Goal: Check status: Check status

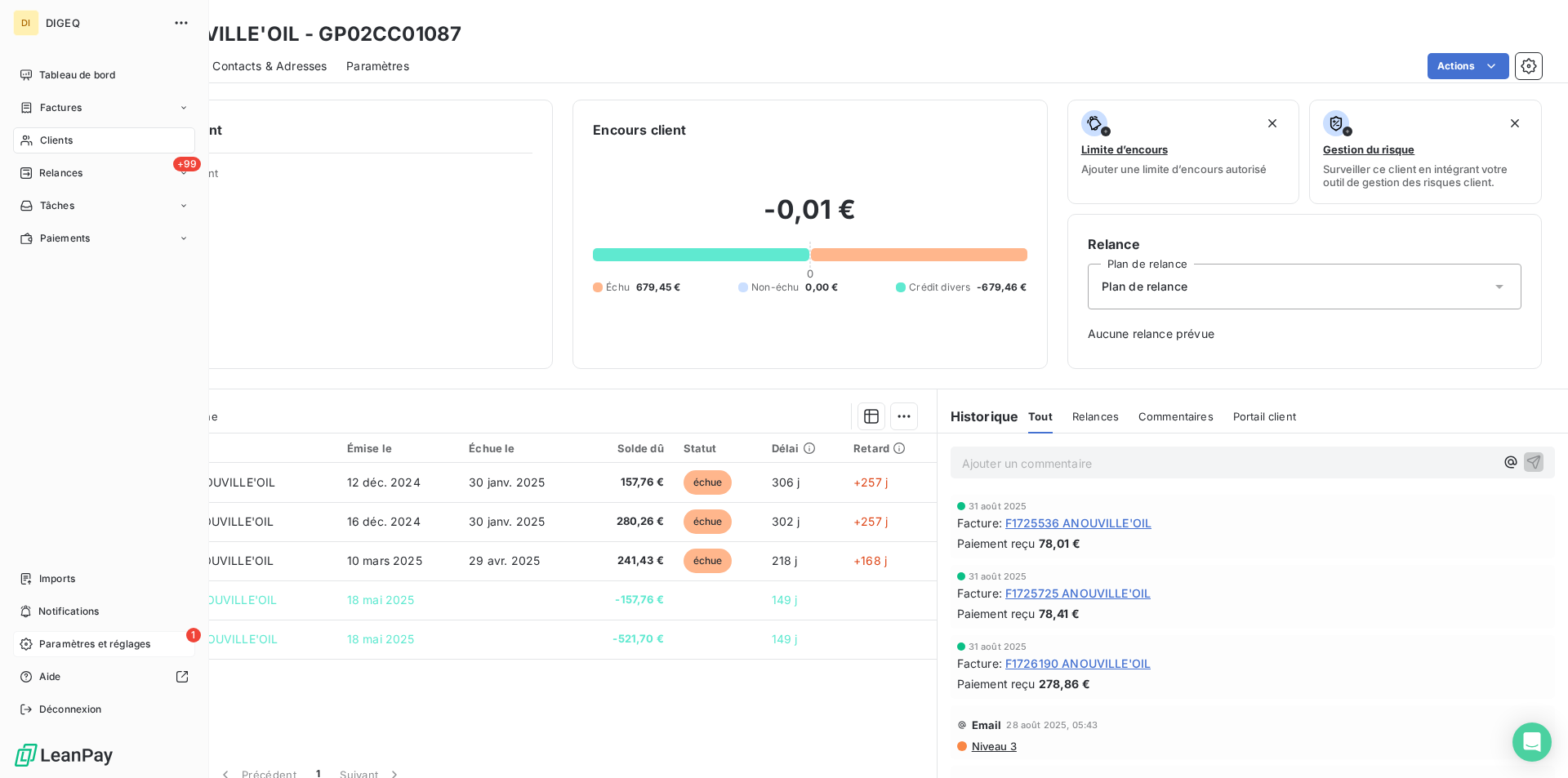
click at [65, 641] on span "Paramètres et réglages" at bounding box center [95, 644] width 111 height 15
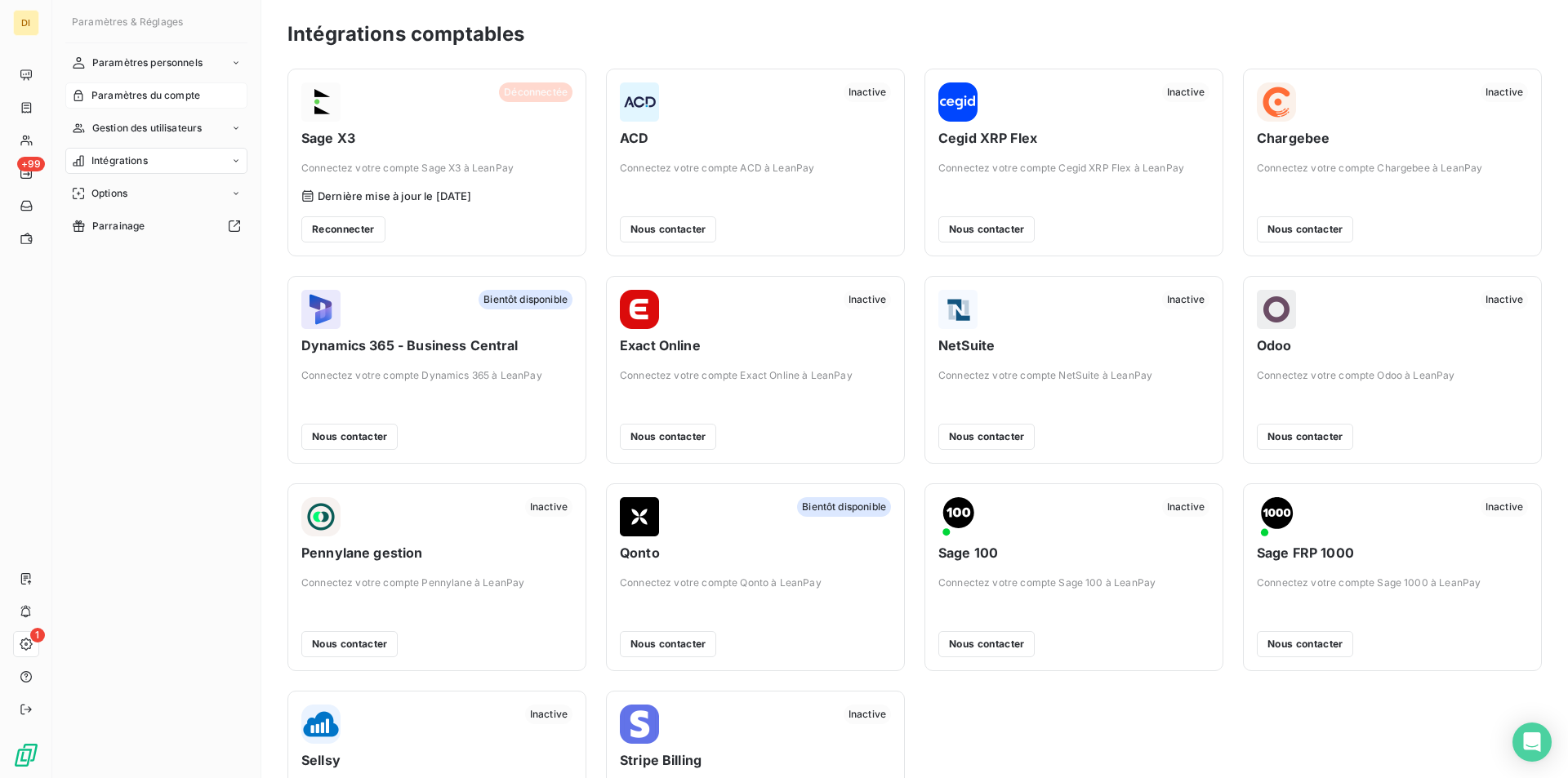
click at [147, 90] on span "Paramètres du compte" at bounding box center [145, 95] width 108 height 15
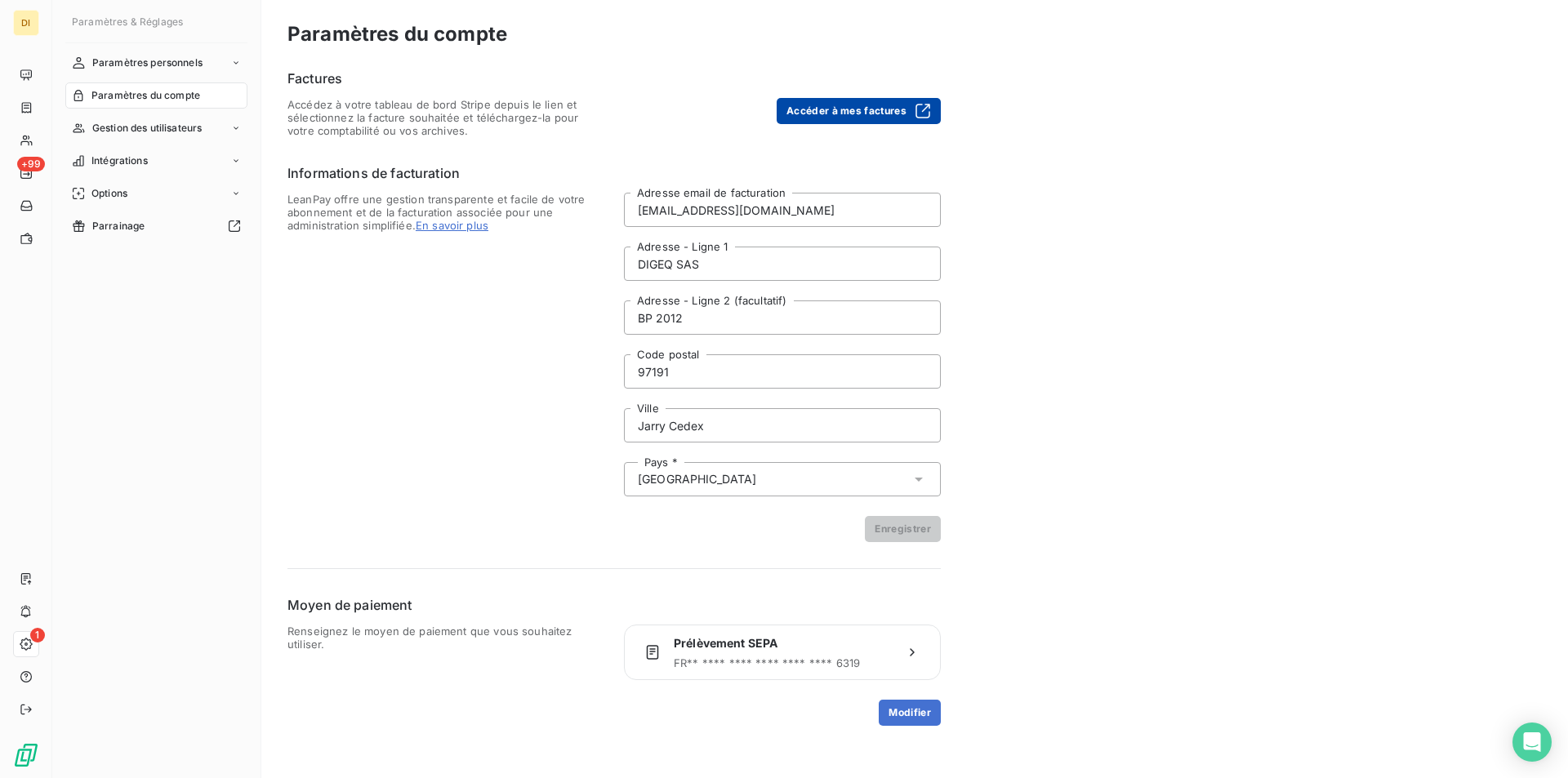
click at [841, 105] on button "Accéder à mes factures" at bounding box center [858, 111] width 164 height 26
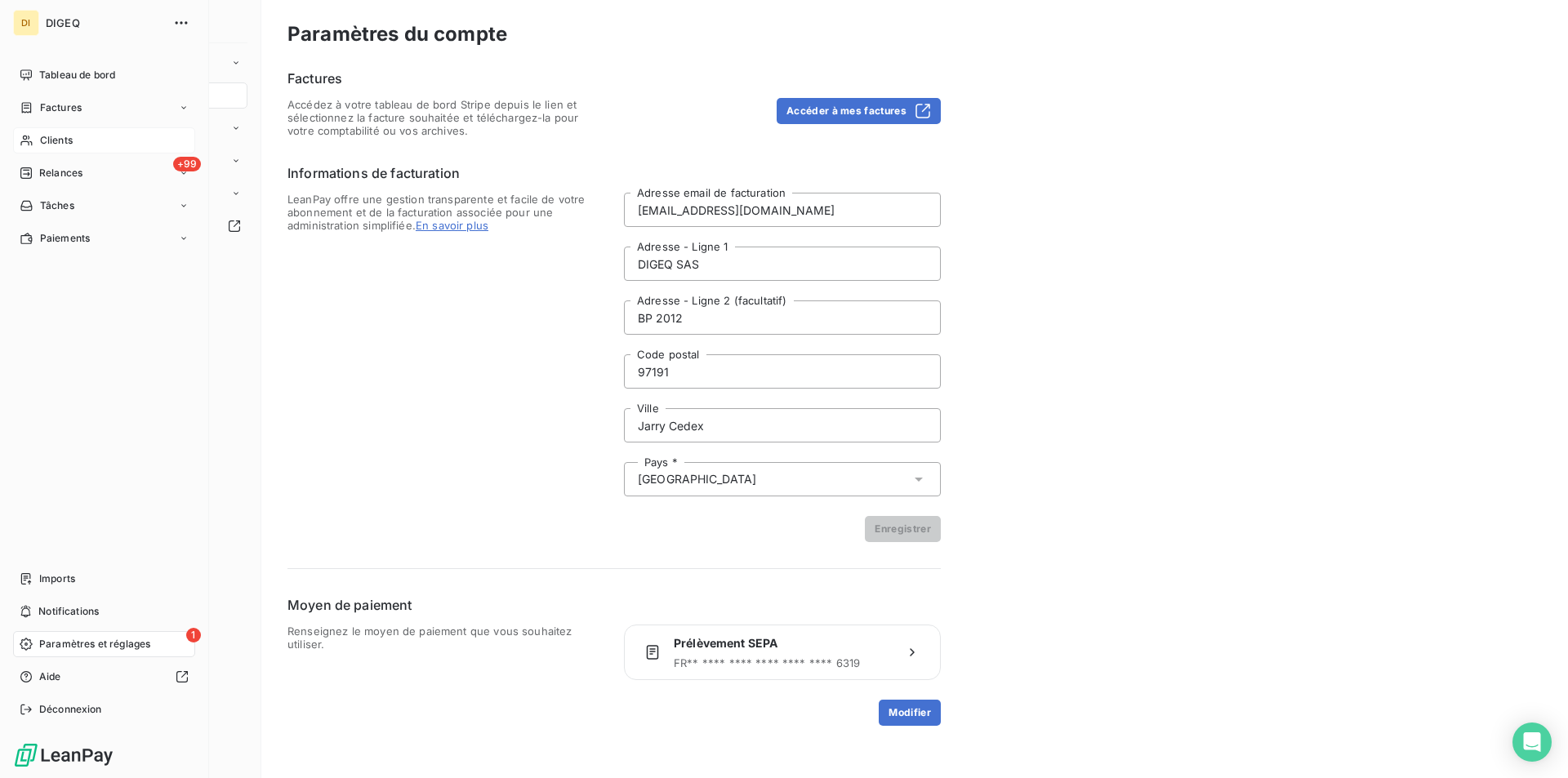
click at [71, 137] on span "Clients" at bounding box center [56, 140] width 33 height 15
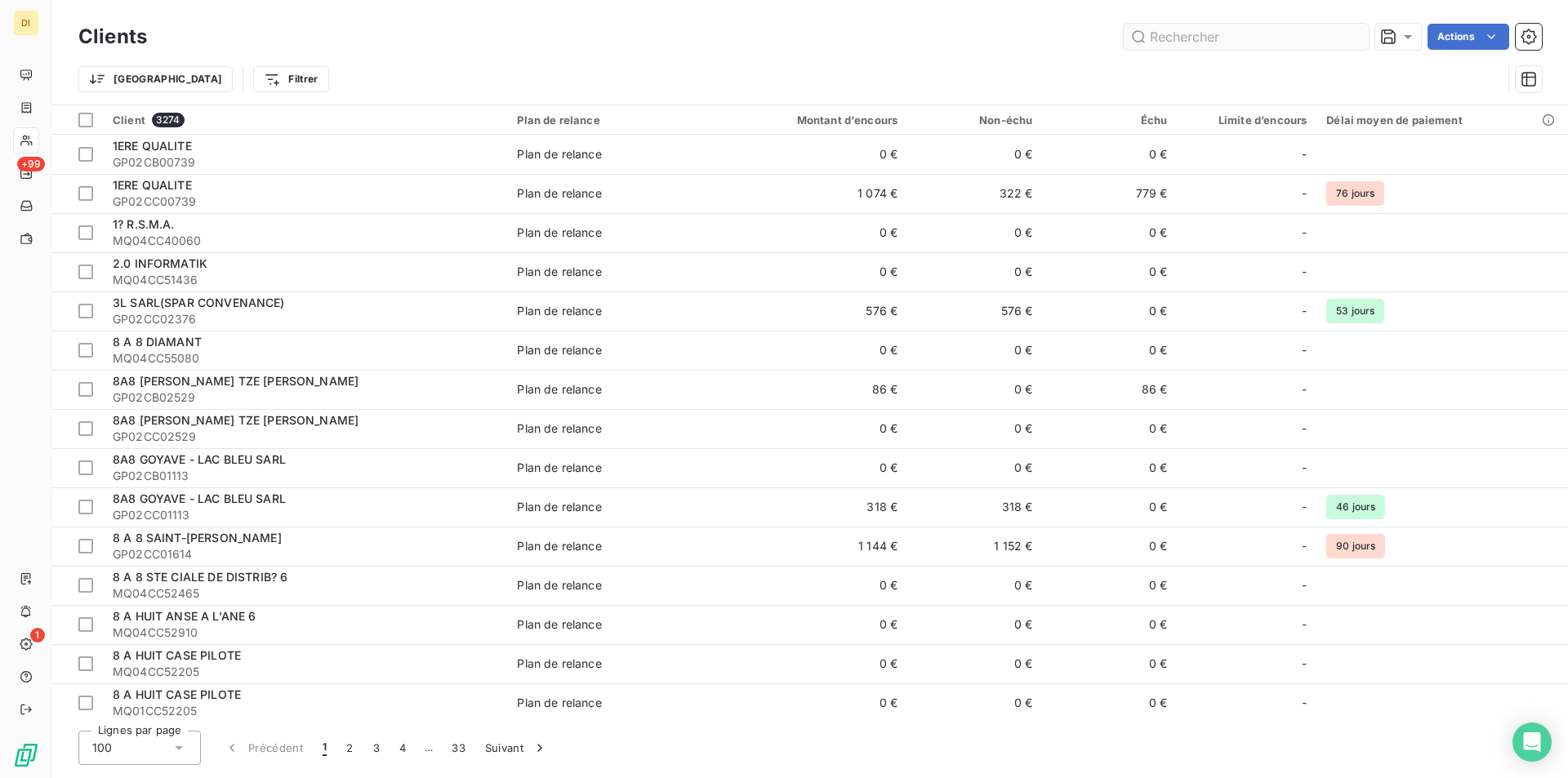
click at [1163, 35] on input "text" at bounding box center [1246, 37] width 245 height 26
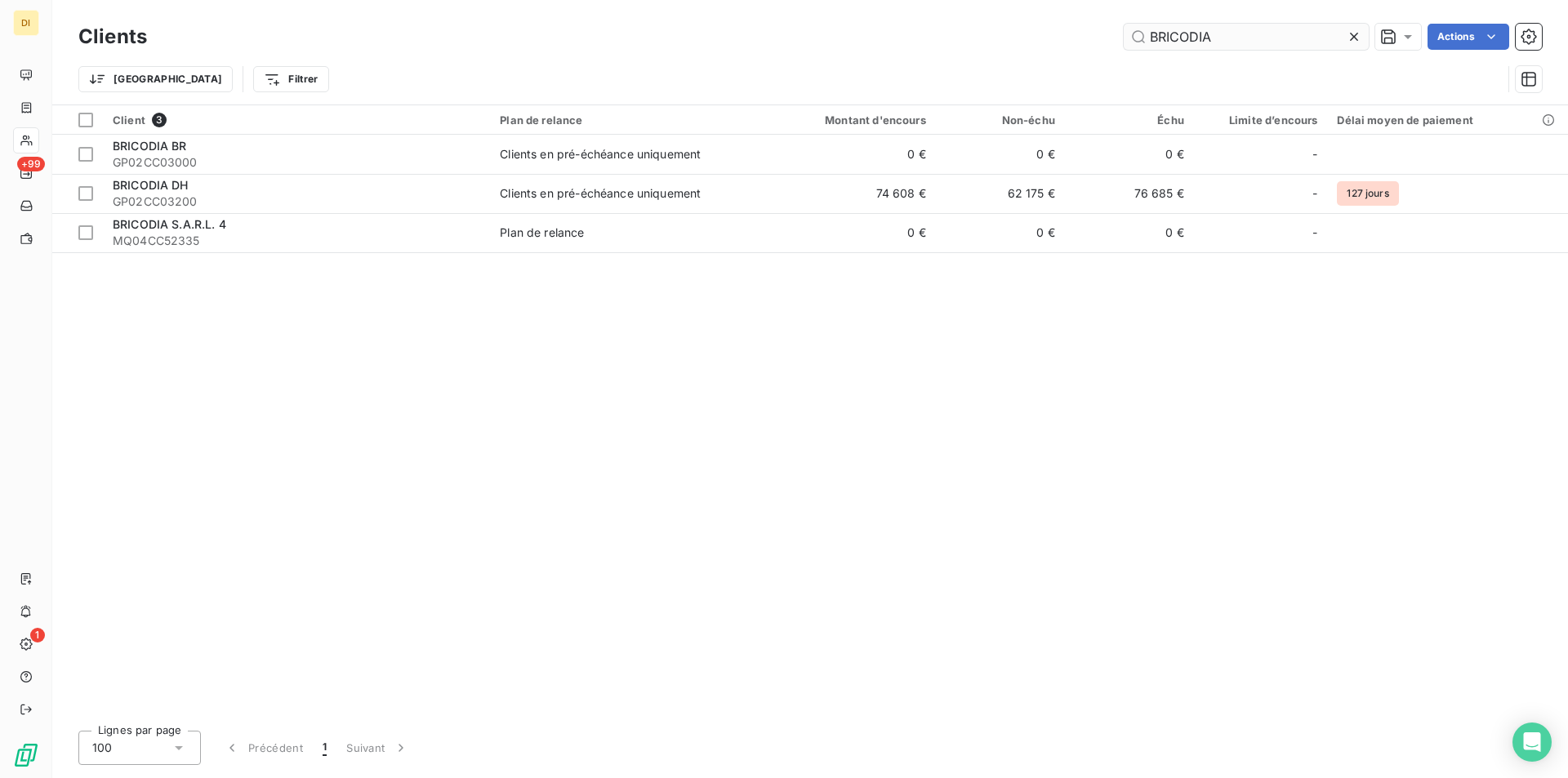
type input "BRICODIA"
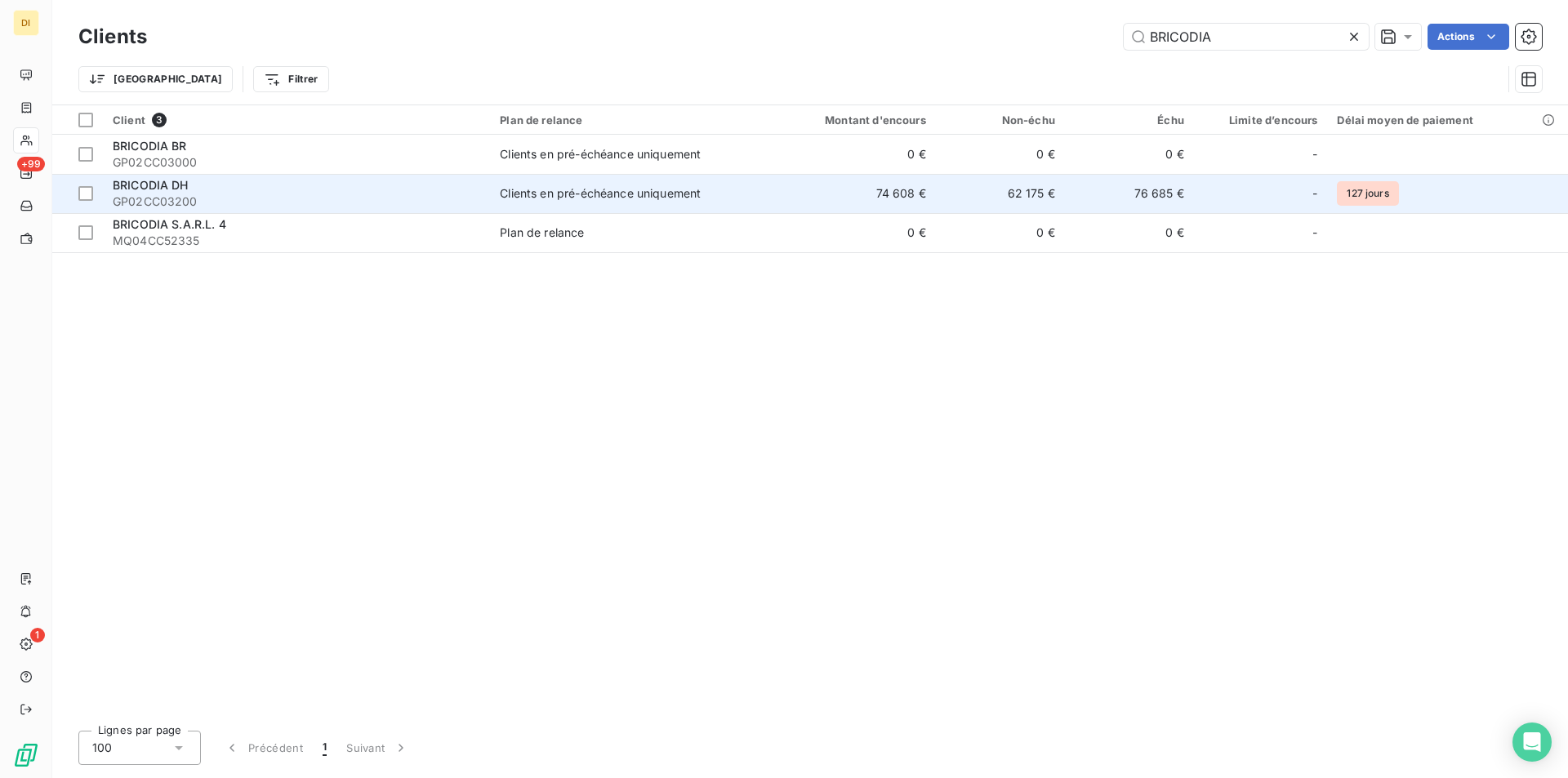
click at [521, 194] on div "Clients en pré-échéance uniquement" at bounding box center [600, 194] width 200 height 16
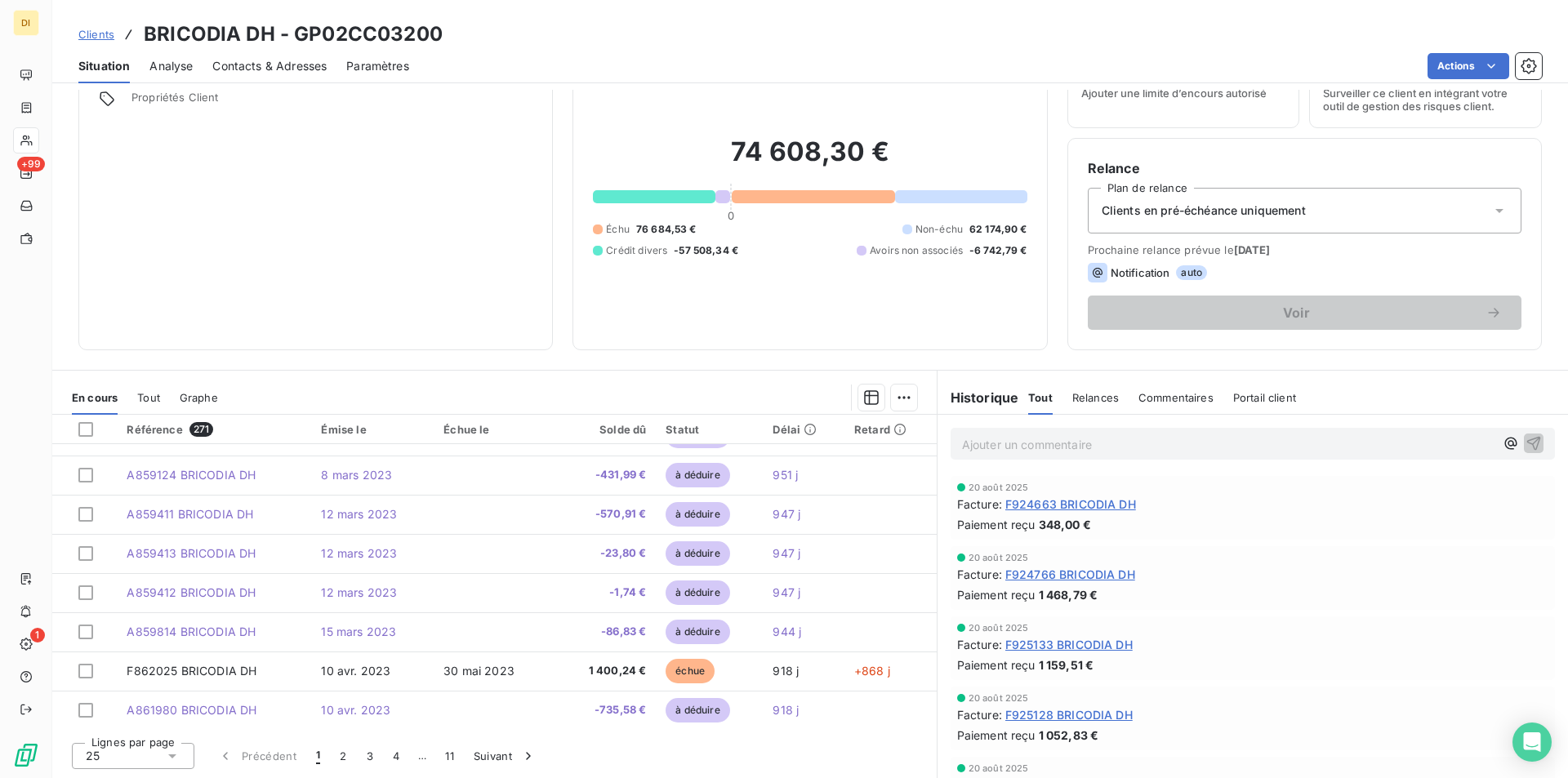
scroll to position [696, 0]
click at [449, 750] on button "11" at bounding box center [450, 756] width 29 height 35
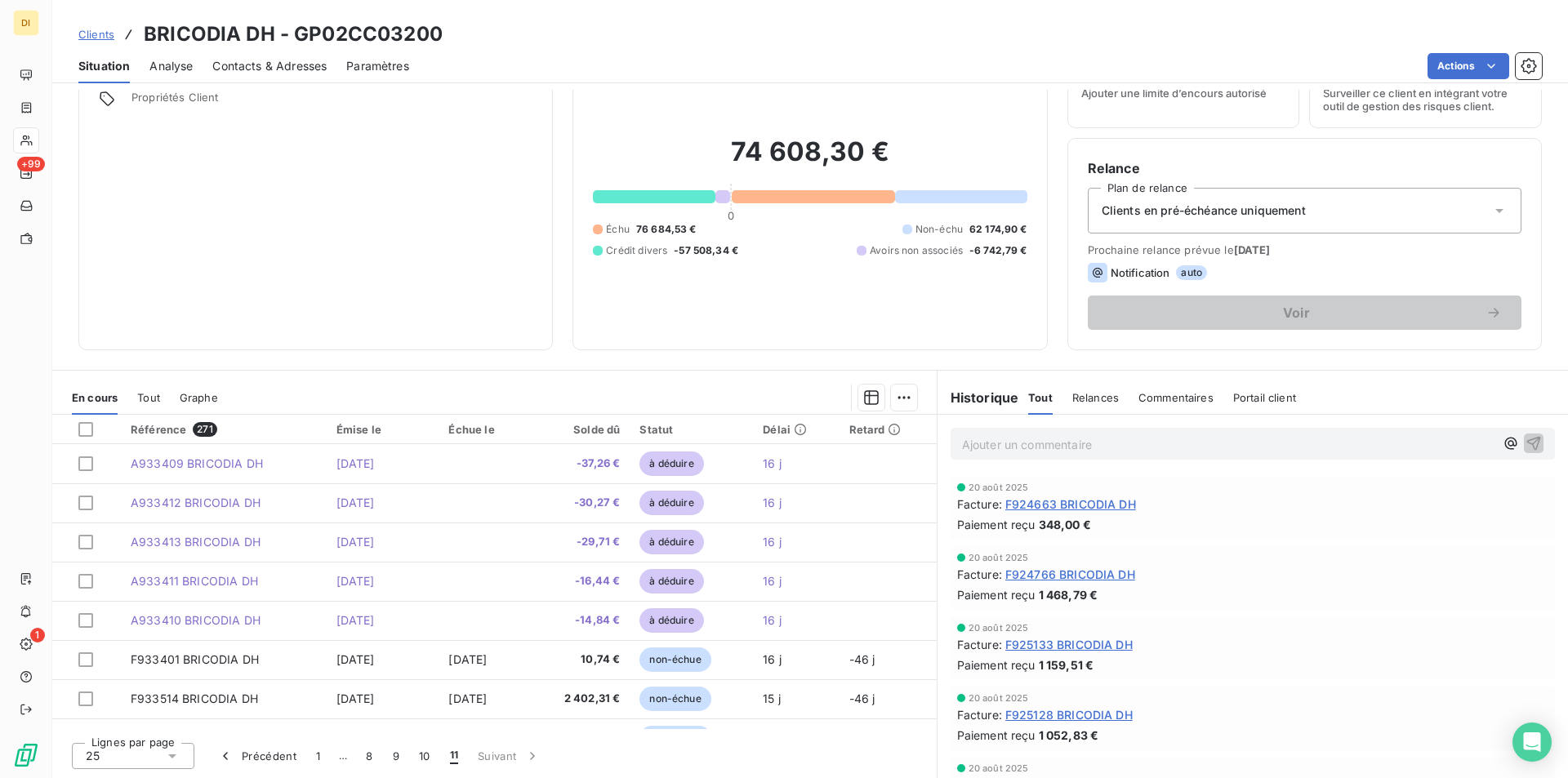
scroll to position [0, 0]
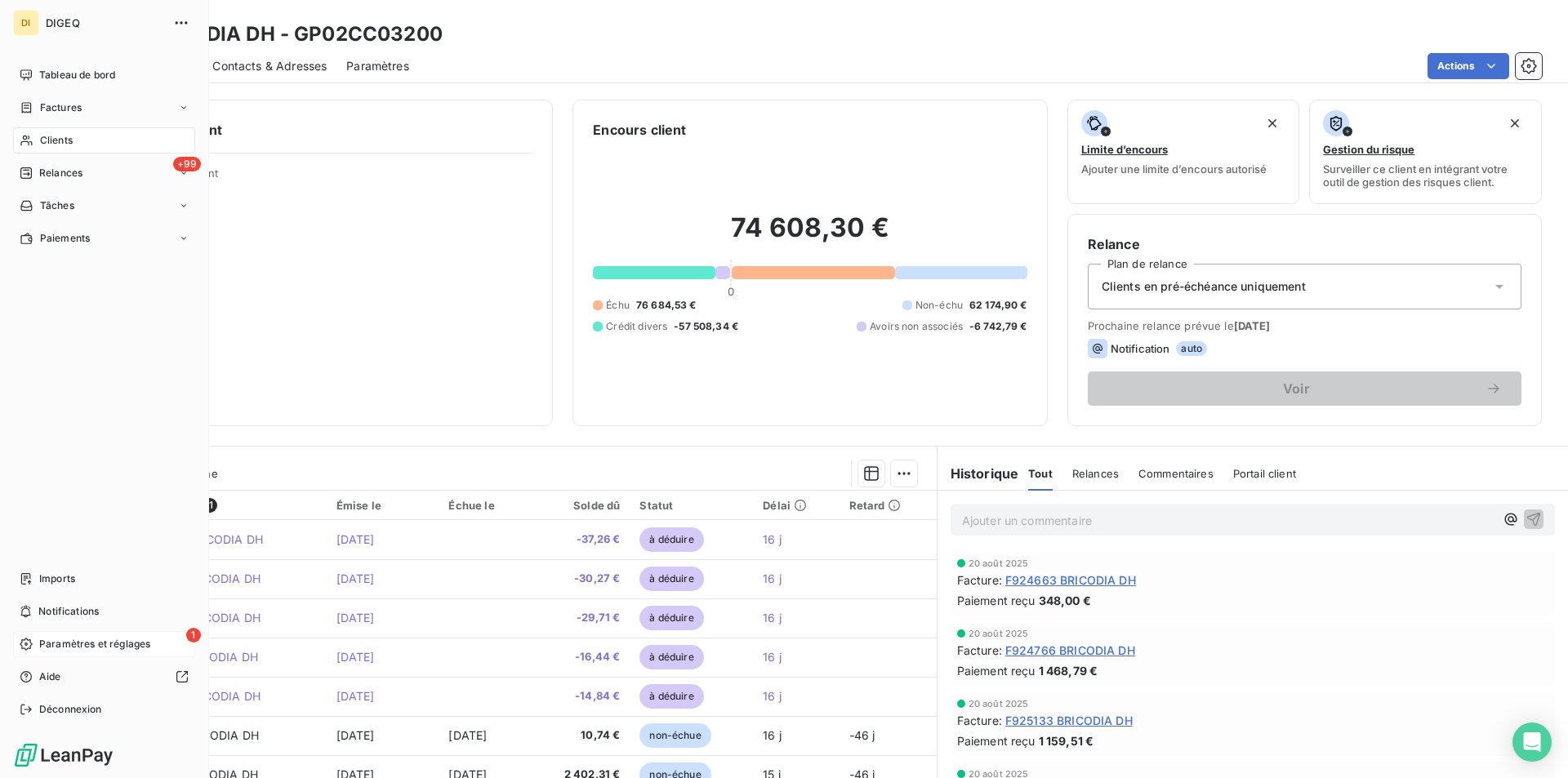
click at [113, 642] on span "Paramètres et réglages" at bounding box center [95, 644] width 111 height 15
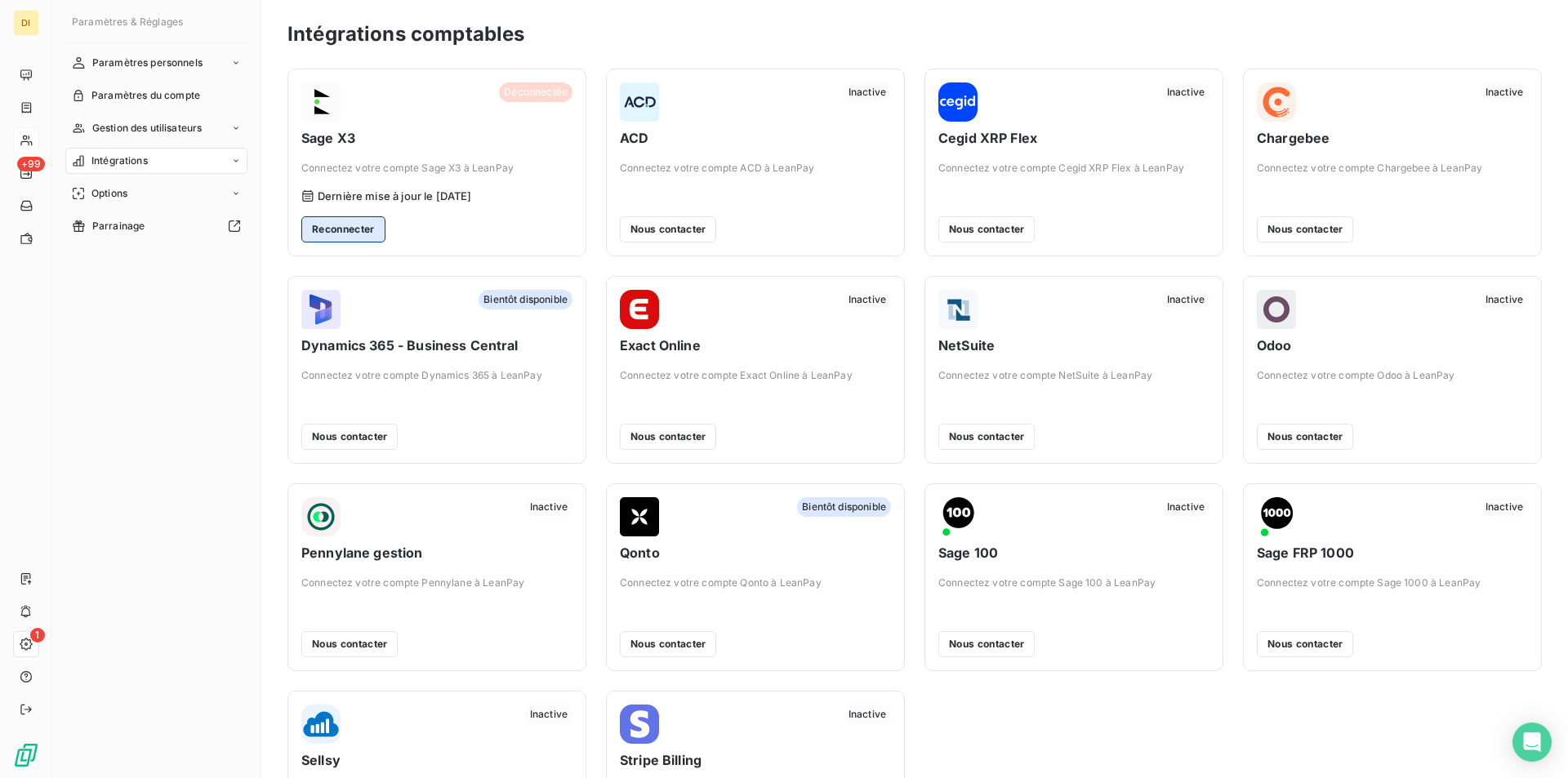
click at [337, 216] on button "Reconnecter" at bounding box center [343, 229] width 84 height 26
click at [358, 228] on button "Reconnecter" at bounding box center [343, 229] width 84 height 26
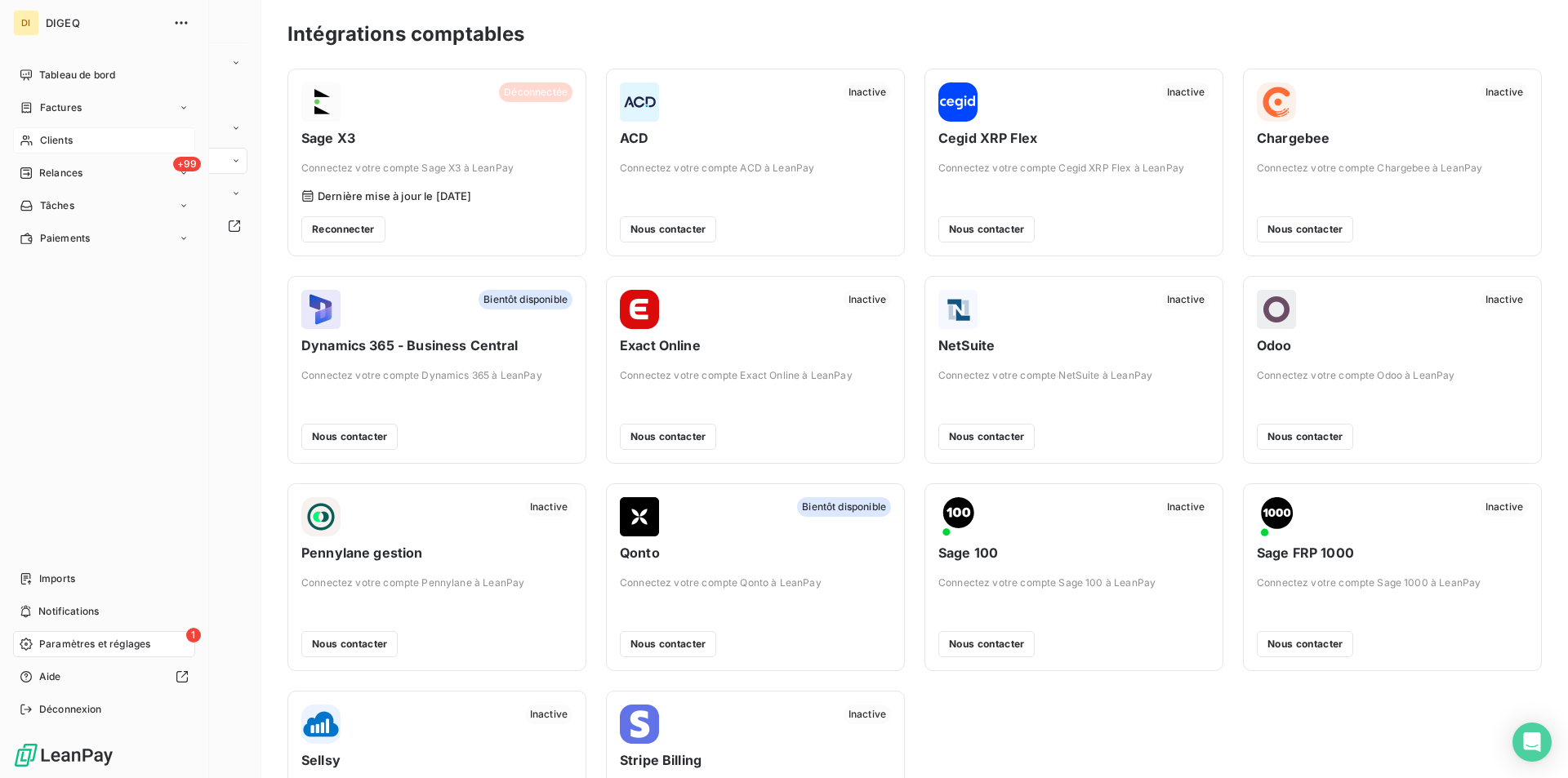
click at [60, 23] on span "DIGEQ" at bounding box center [104, 22] width 118 height 13
click at [69, 137] on span "Clients" at bounding box center [56, 140] width 33 height 15
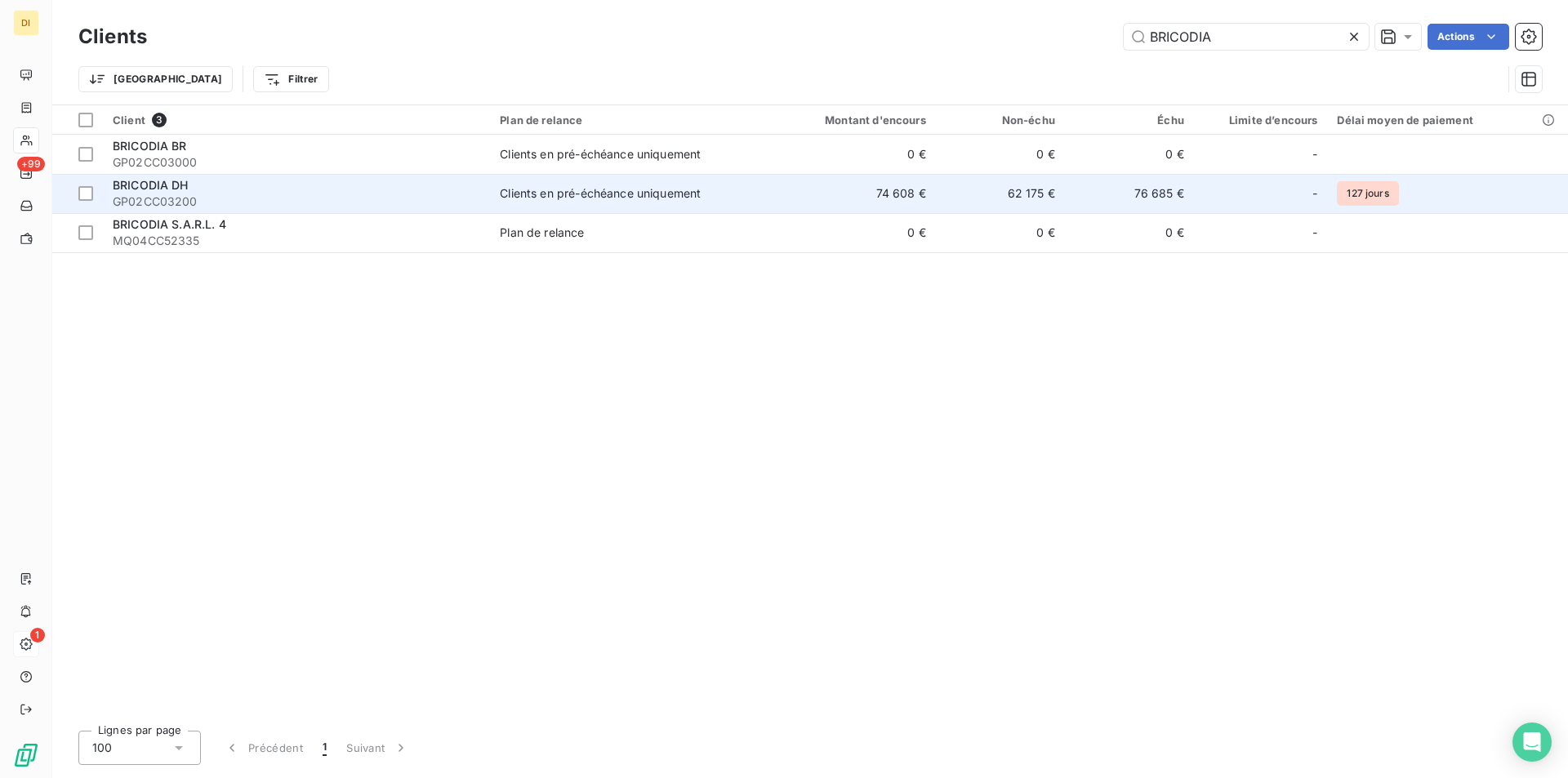
click at [260, 186] on div "BRICODIA DH" at bounding box center [297, 186] width 367 height 16
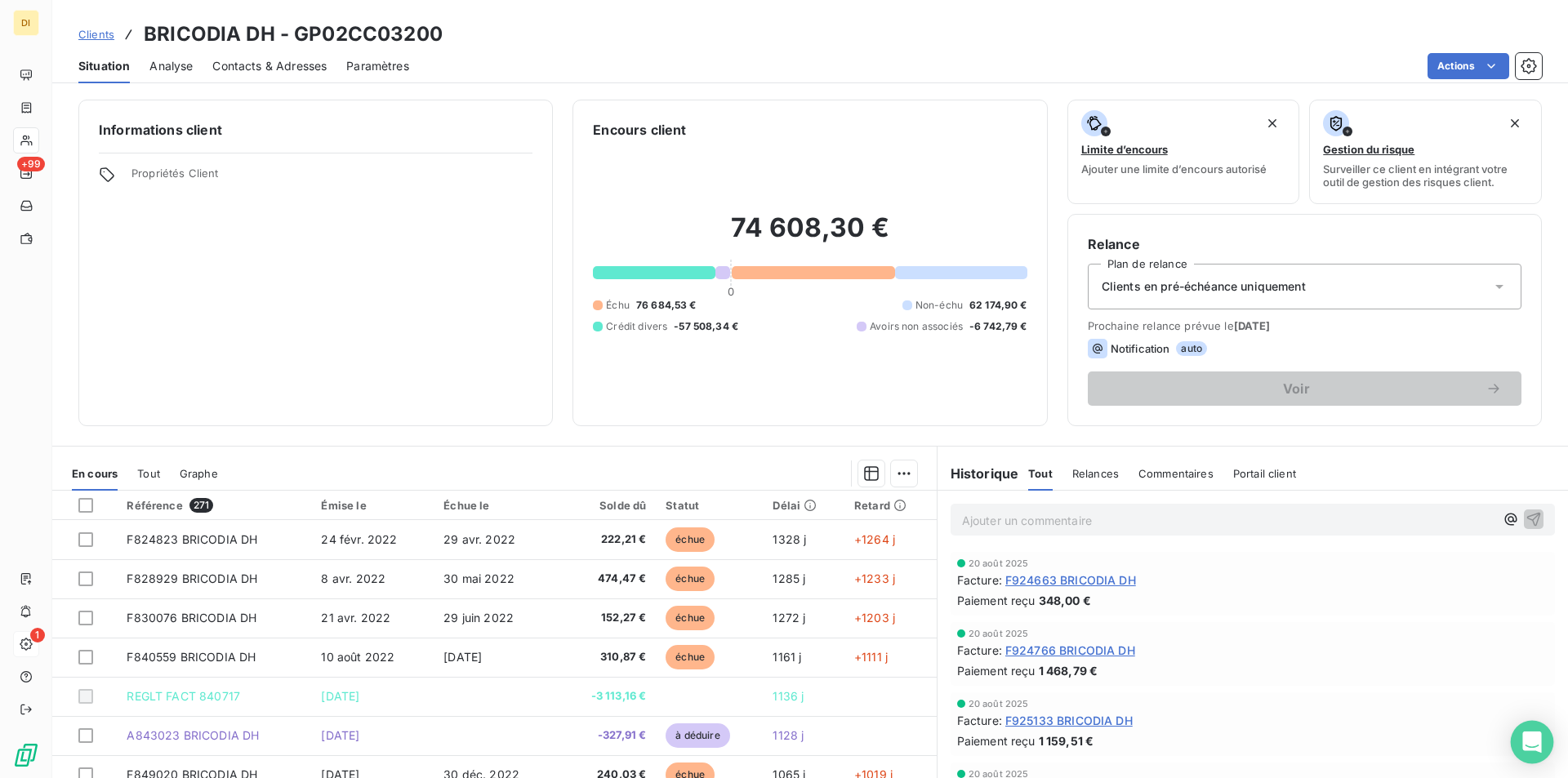
click at [1531, 745] on icon "Open Intercom Messenger" at bounding box center [1531, 742] width 19 height 21
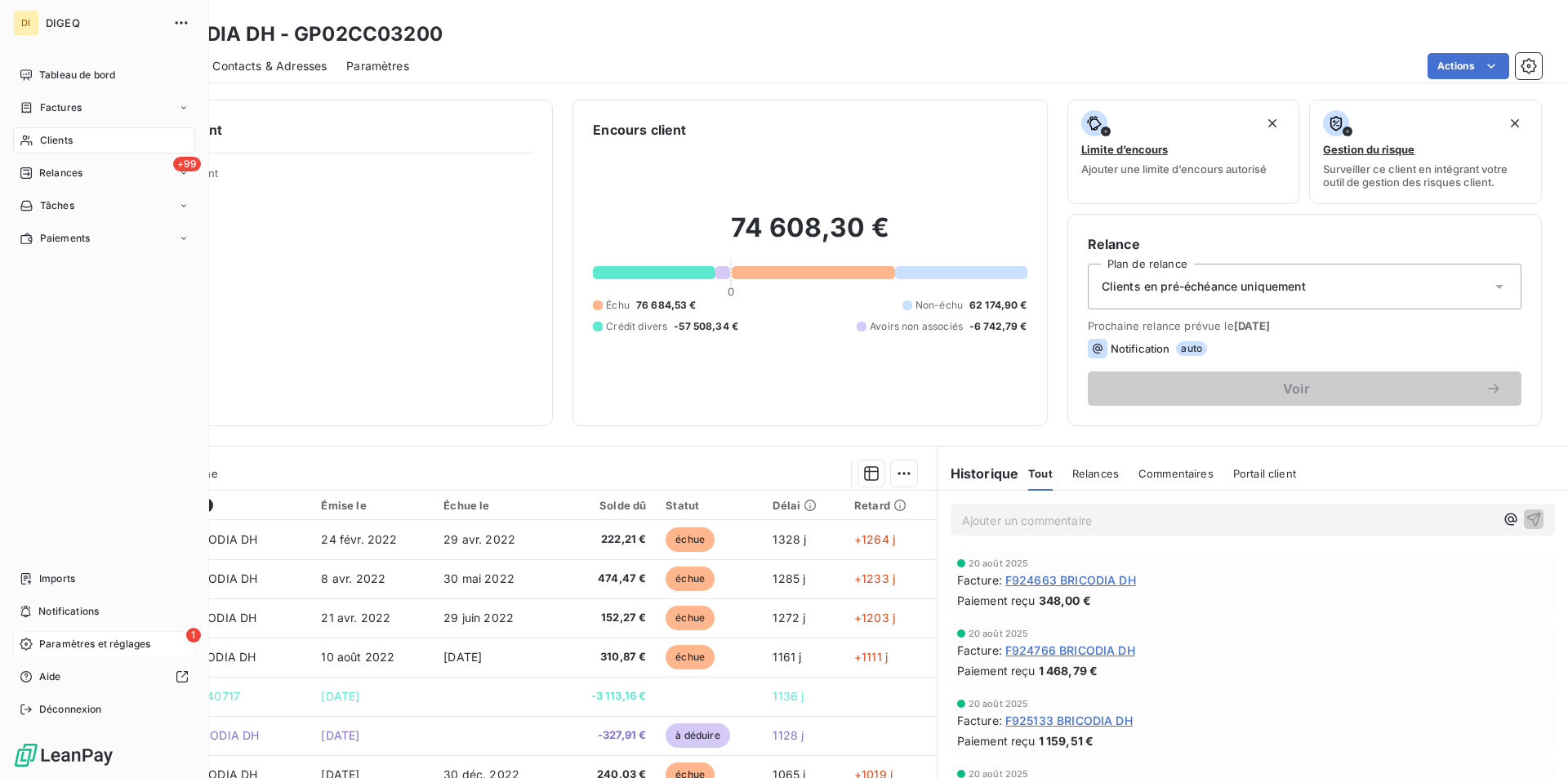
click at [46, 640] on span "Paramètres et réglages" at bounding box center [95, 644] width 111 height 15
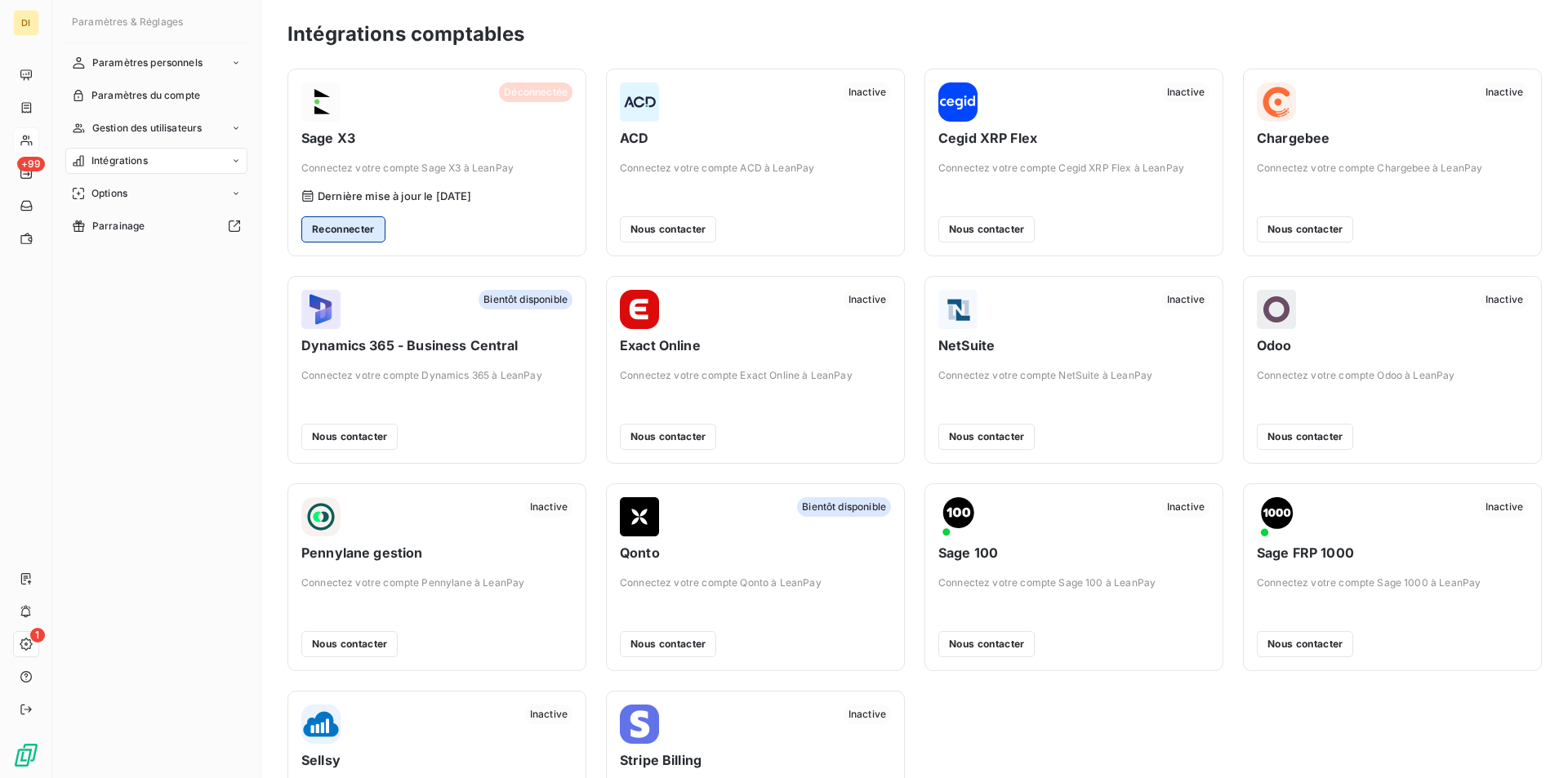
click at [348, 227] on button "Reconnecter" at bounding box center [343, 229] width 84 height 26
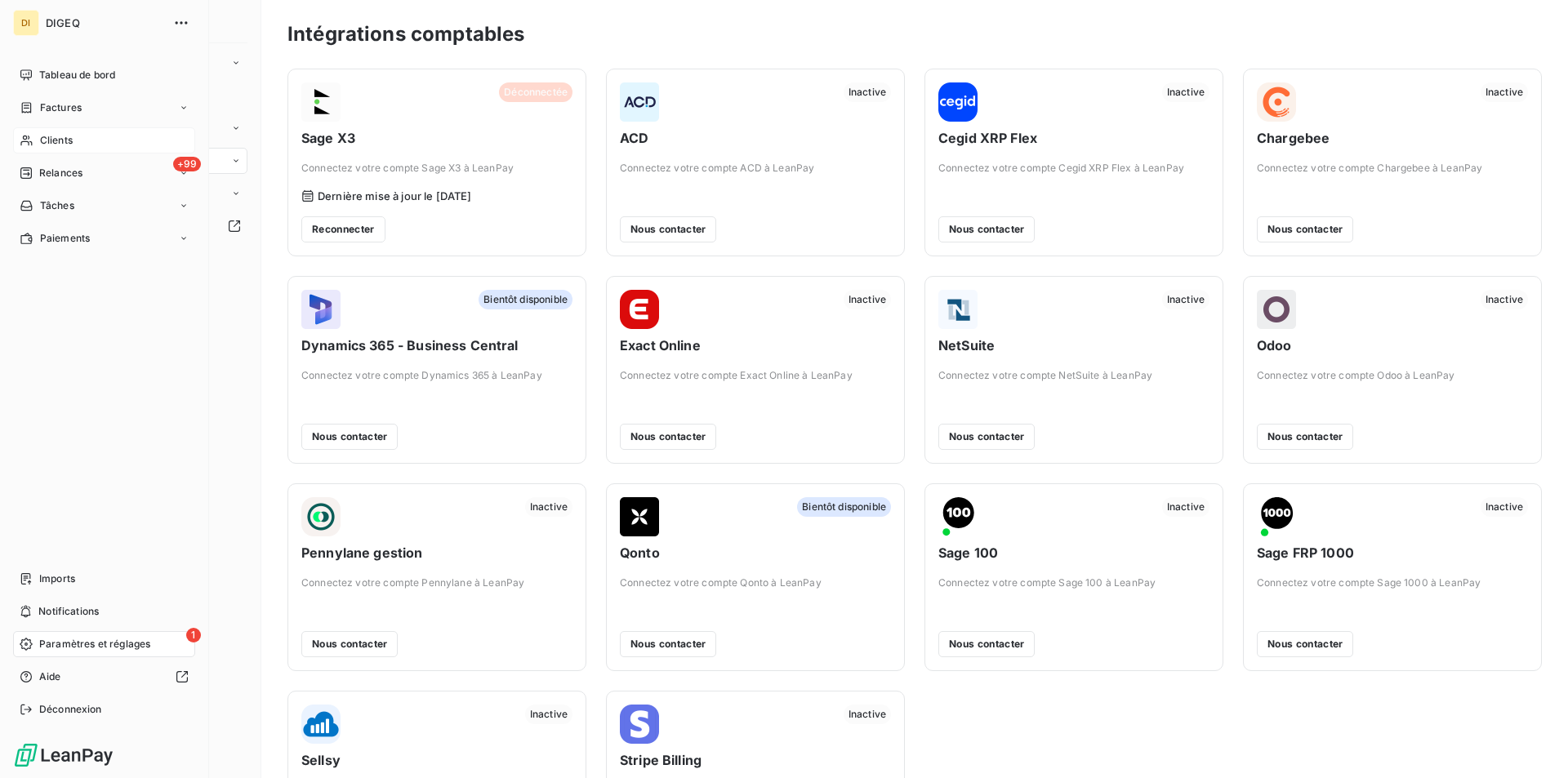
click at [65, 26] on span "DIGEQ" at bounding box center [104, 22] width 118 height 13
click at [47, 76] on span "Tableau de bord" at bounding box center [77, 74] width 76 height 15
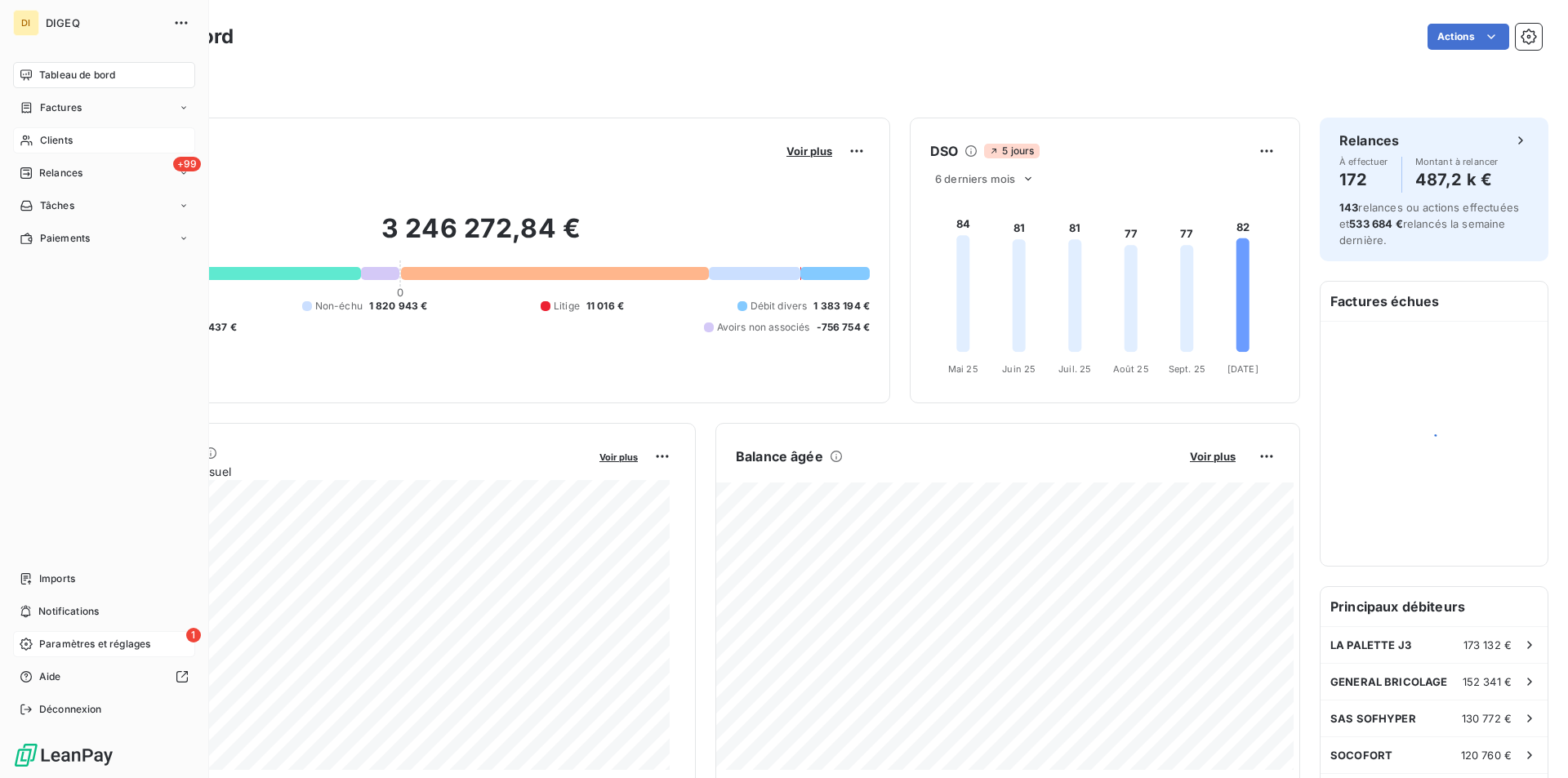
click at [54, 139] on span "Clients" at bounding box center [56, 140] width 33 height 15
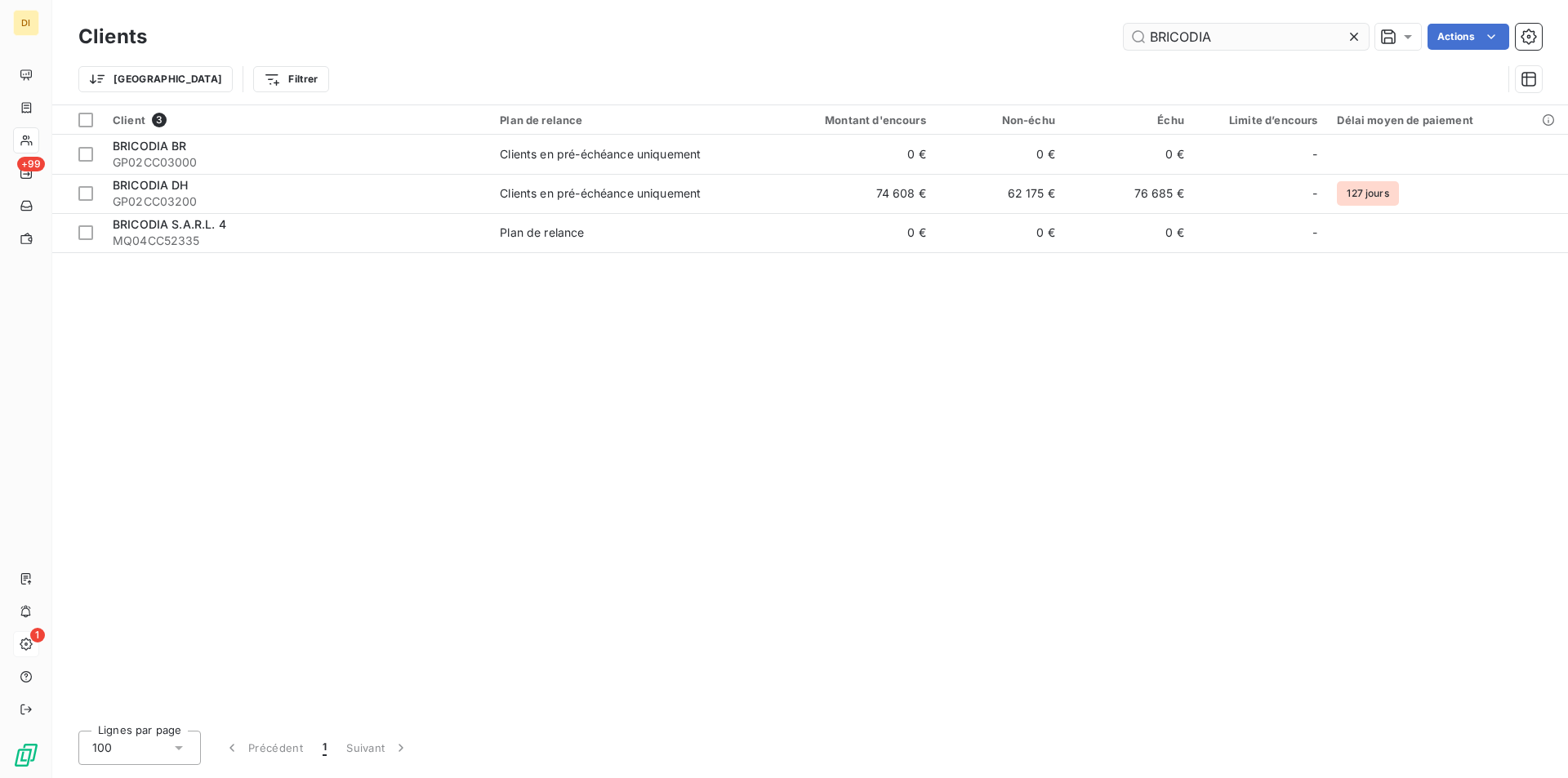
drag, startPoint x: 1216, startPoint y: 39, endPoint x: 1137, endPoint y: 41, distance: 79.0
click at [1137, 41] on input "BRICODIA" at bounding box center [1246, 37] width 245 height 26
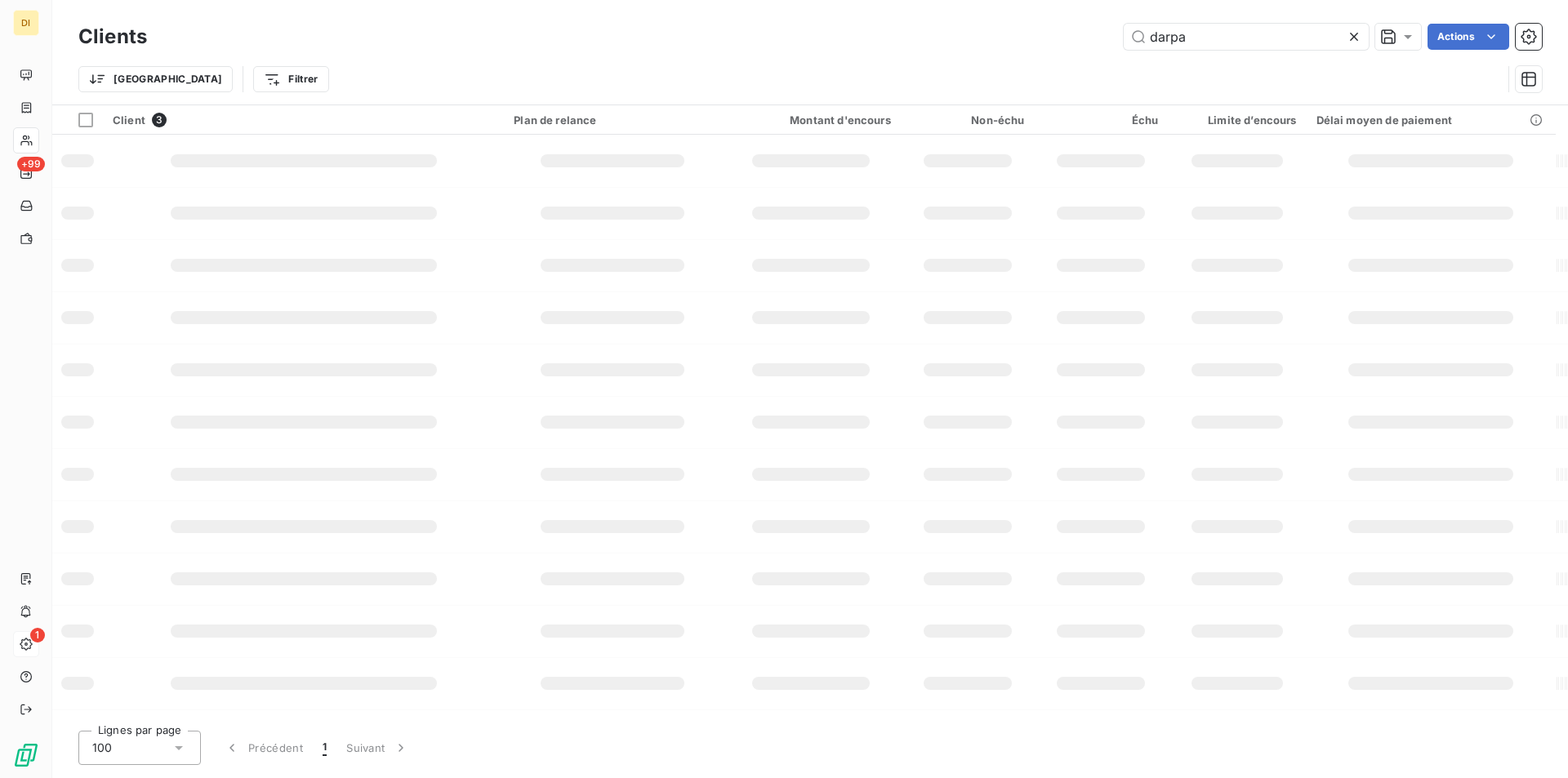
type input "darpa"
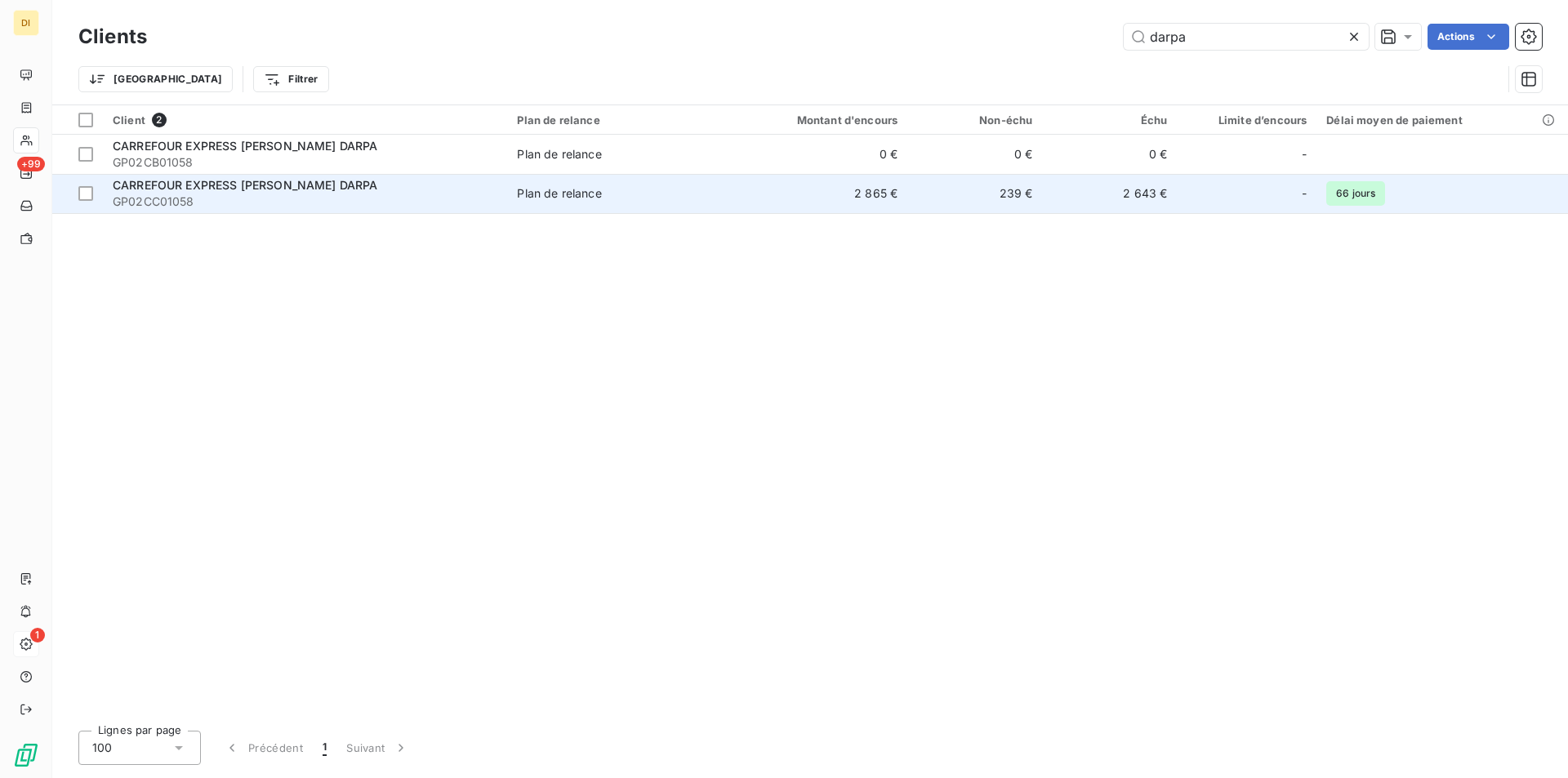
click at [939, 194] on td "239 €" at bounding box center [976, 194] width 135 height 40
